Goal: Download file/media

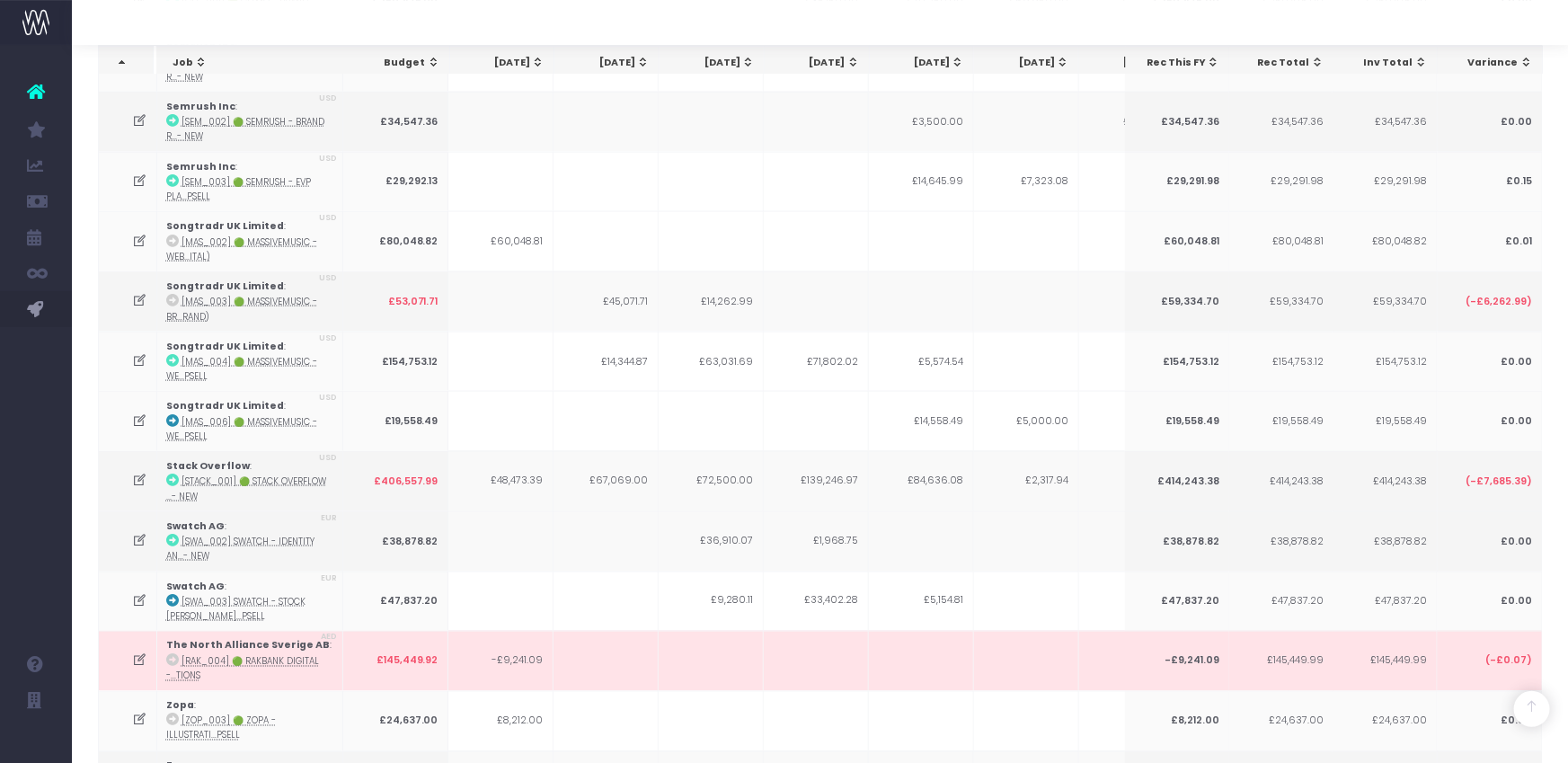
scroll to position [5022, 0]
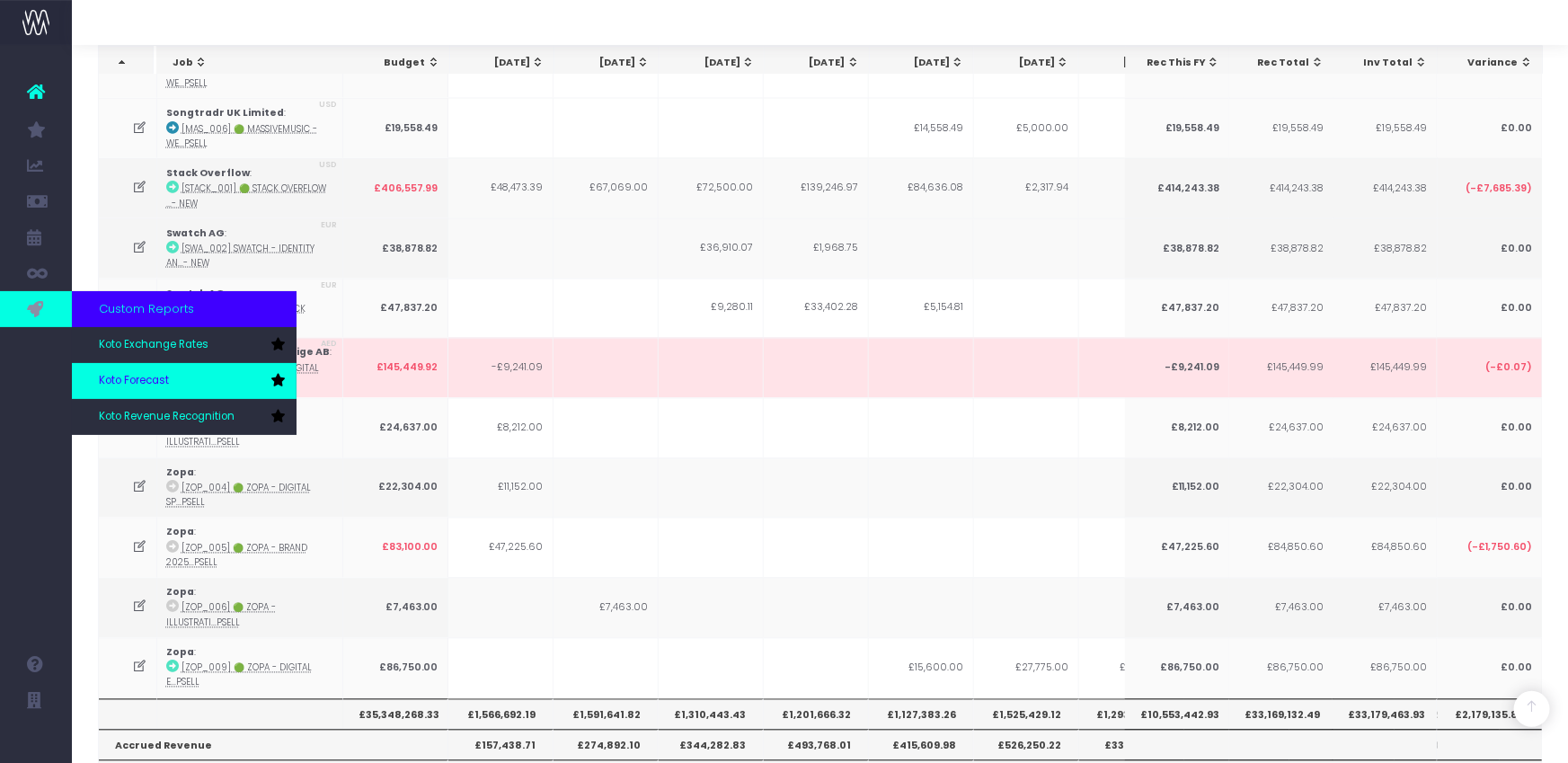
click at [128, 373] on span "Koto Forecast" at bounding box center [133, 382] width 70 height 16
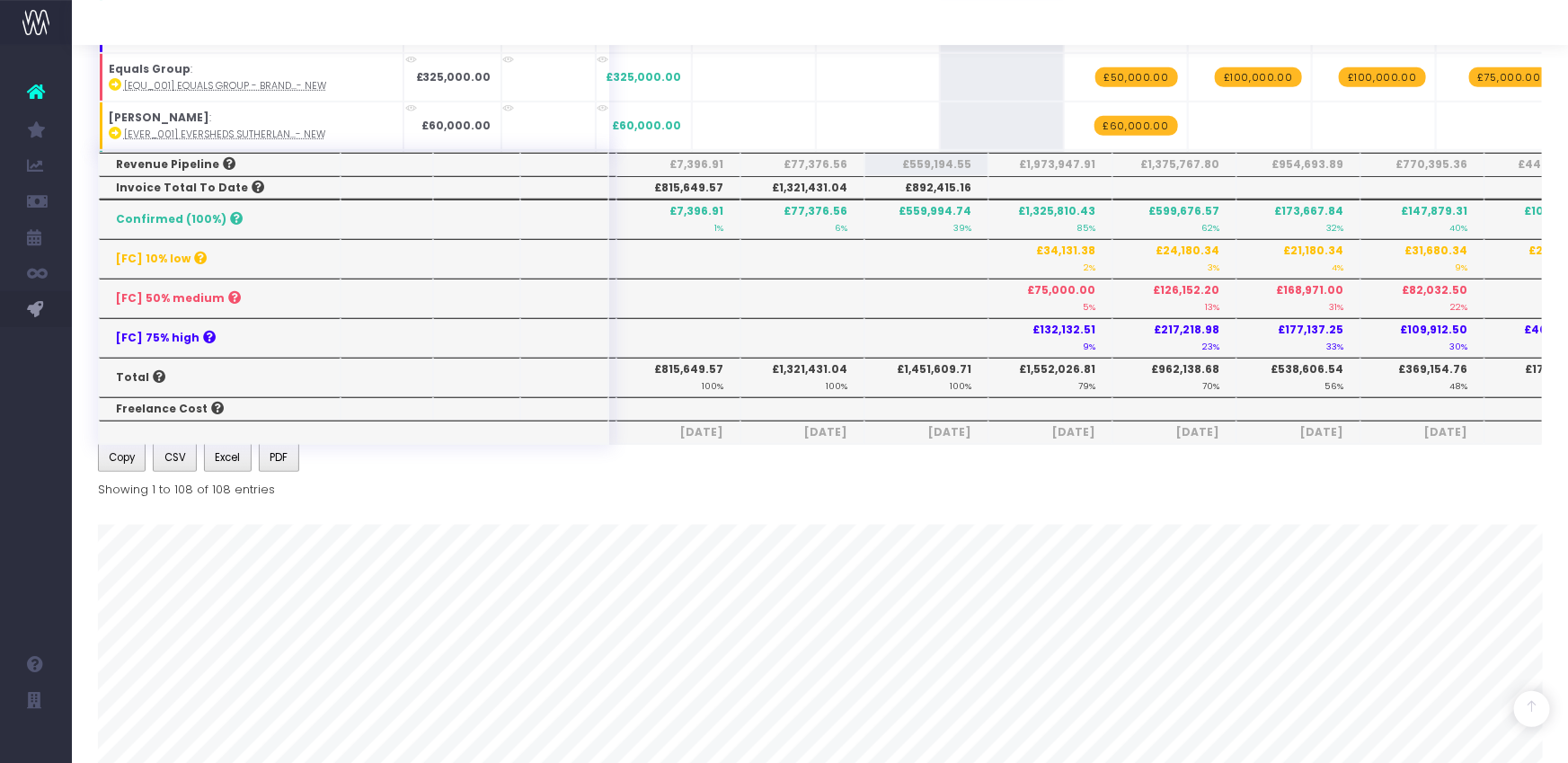
scroll to position [723, 0]
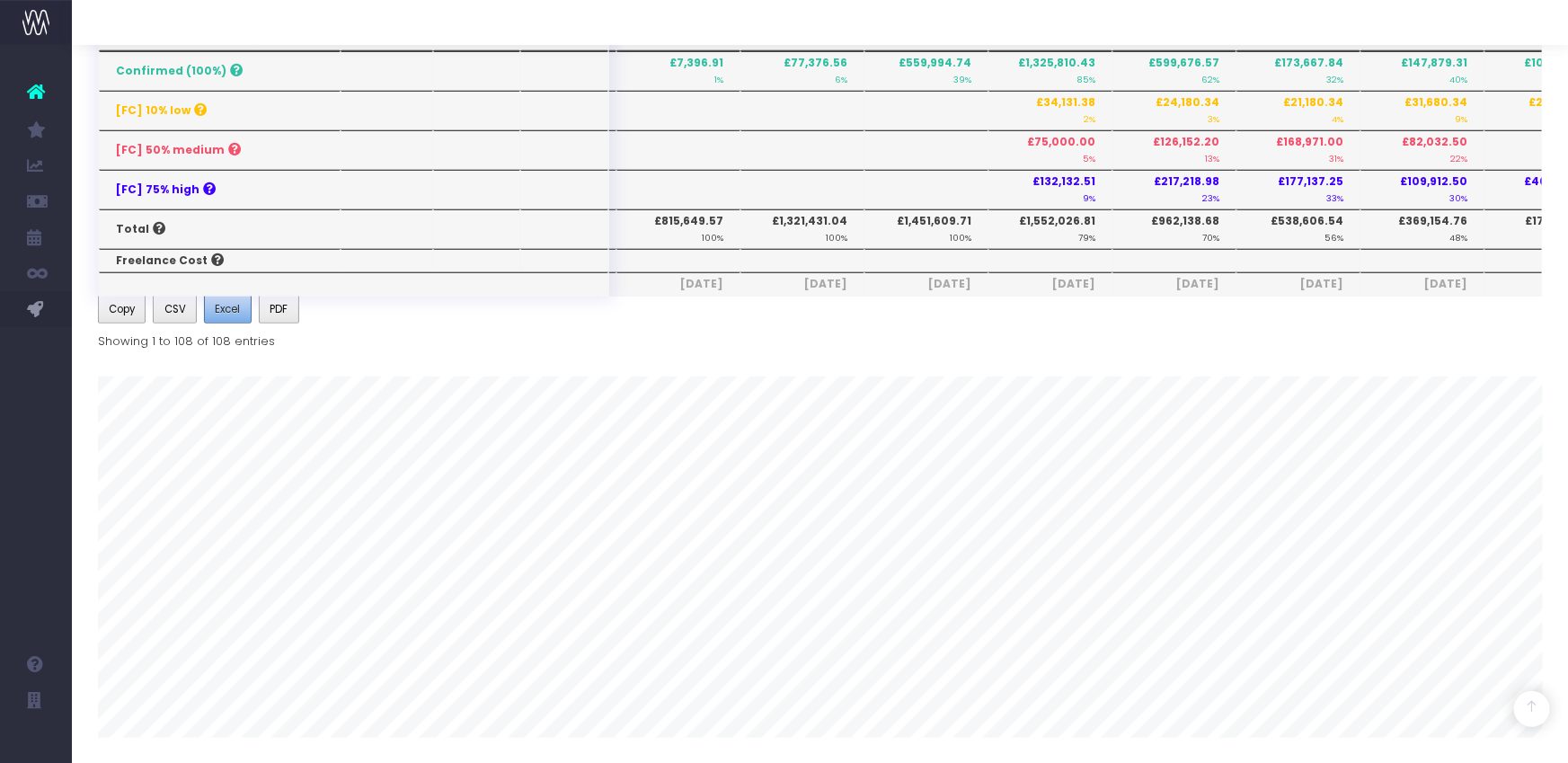
click at [243, 304] on button "Excel" at bounding box center [227, 309] width 47 height 29
